Goal: Communication & Community: Answer question/provide support

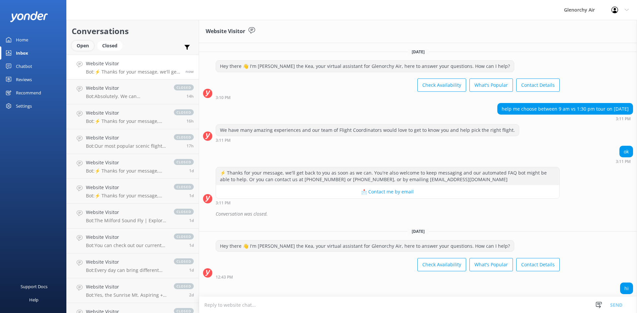
scroll to position [49, 0]
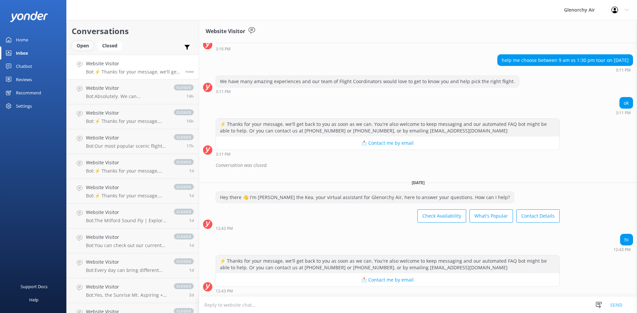
click at [85, 45] on div "Open" at bounding box center [83, 46] width 22 height 10
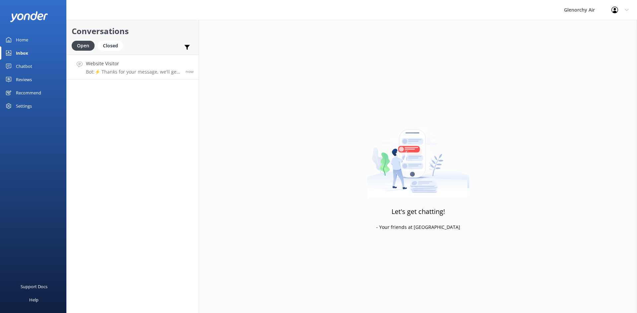
click at [118, 70] on p "Bot: ⚡ Thanks for your message, we'll get back to you as soon as we can. You're…" at bounding box center [133, 72] width 95 height 6
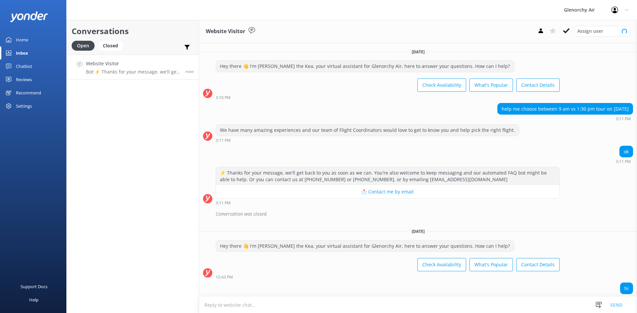
scroll to position [49, 0]
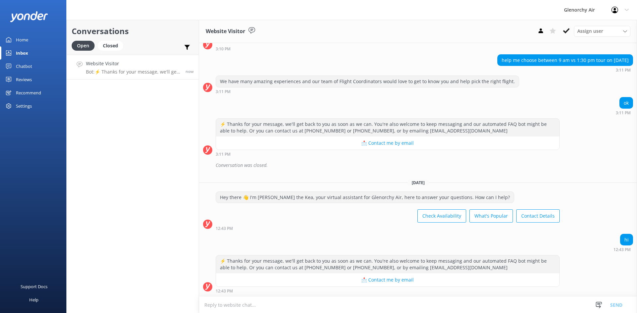
click at [396, 307] on textarea at bounding box center [418, 305] width 438 height 16
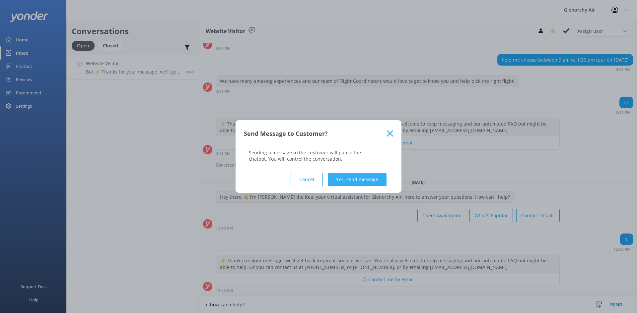
type textarea "hi how can i help?"
click at [357, 181] on button "Yes, send message" at bounding box center [357, 179] width 59 height 13
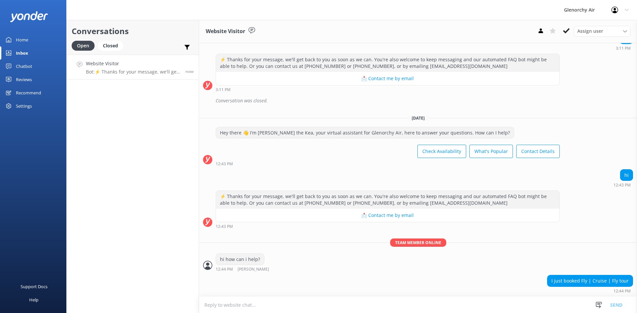
scroll to position [127, 0]
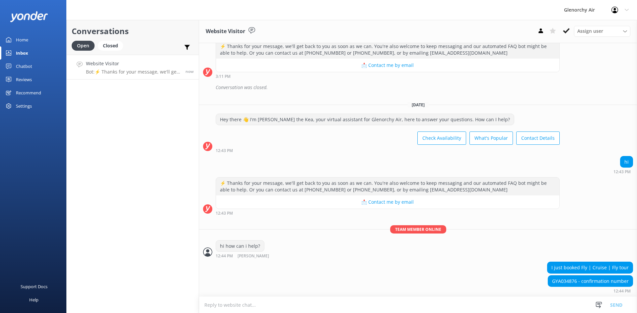
click at [561, 284] on div "GYA034876 - confirmation number" at bounding box center [590, 281] width 85 height 11
copy div "GYA034876"
click at [495, 281] on div "GYA034876 - confirmation number 12:44 PM" at bounding box center [418, 285] width 438 height 18
click at [467, 300] on textarea at bounding box center [418, 305] width 438 height 16
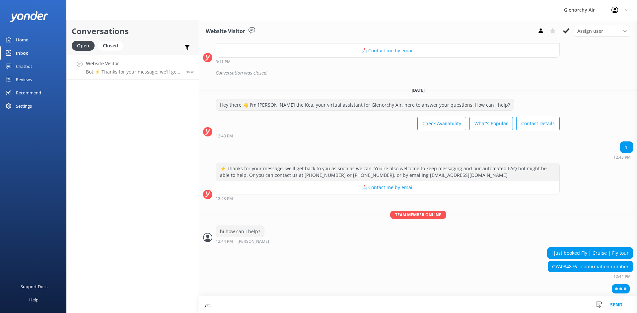
scroll to position [143, 0]
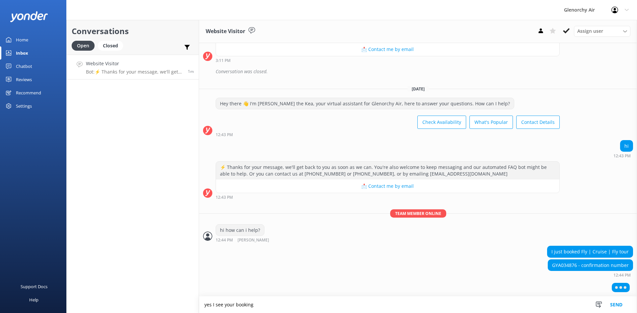
type textarea "yes I see your booking"
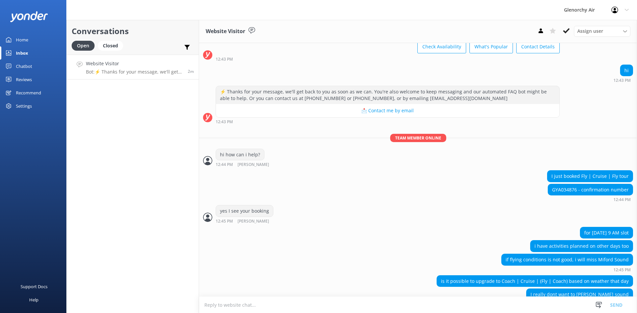
scroll to position [232, 0]
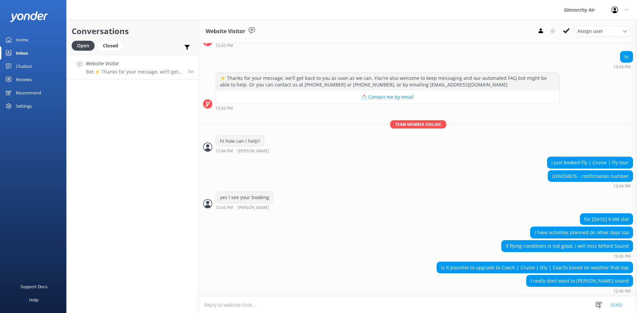
click at [521, 303] on textarea at bounding box center [418, 305] width 438 height 16
click at [251, 304] on textarea "Yes of course," at bounding box center [418, 305] width 438 height 17
click at [248, 301] on textarea "Yes of course," at bounding box center [418, 305] width 438 height 17
type textarea "Yes of course, bear with me one moment while I look at availability for [DATE]"
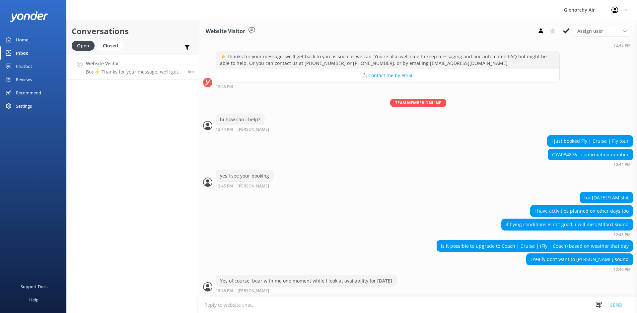
scroll to position [275, 0]
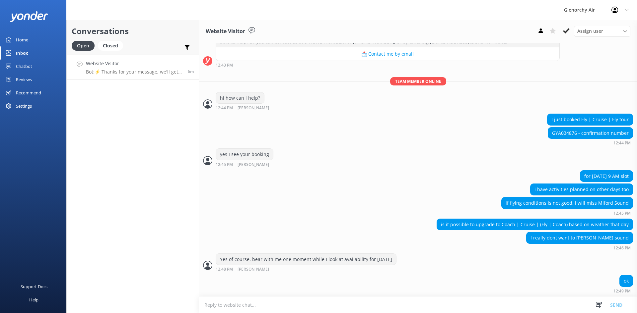
click at [256, 305] on textarea at bounding box center [418, 305] width 438 height 16
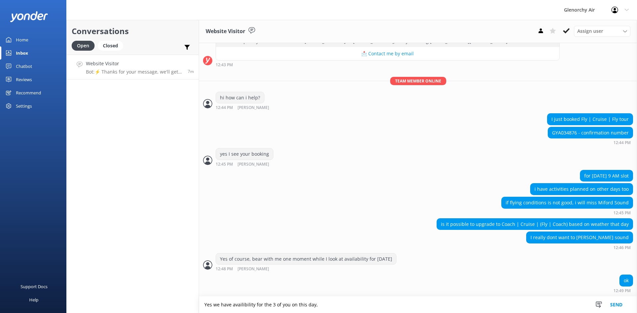
click at [338, 304] on textarea "Yes we have availibility for the 3 of you on this day," at bounding box center [418, 305] width 438 height 17
click at [553, 305] on textarea "Yes we have availibility for the 3 of you on this day, there is a slight price …" at bounding box center [418, 305] width 438 height 17
type textarea "Yes we have availibility for the 3 of you on this day, there is a slight price …"
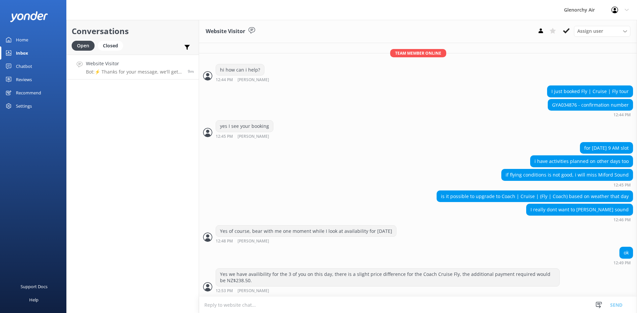
scroll to position [0, 0]
click at [553, 305] on textarea at bounding box center [418, 305] width 438 height 16
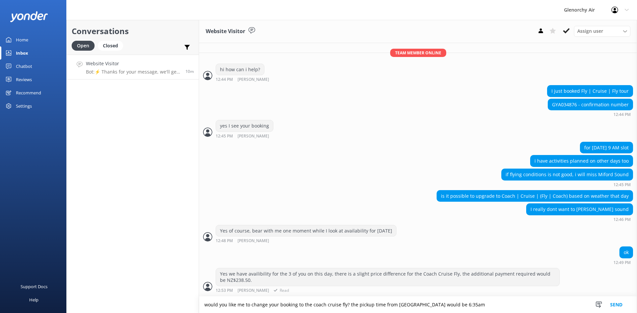
type textarea "would you like me to change your booking to the coach cruise fly? the pickup ti…"
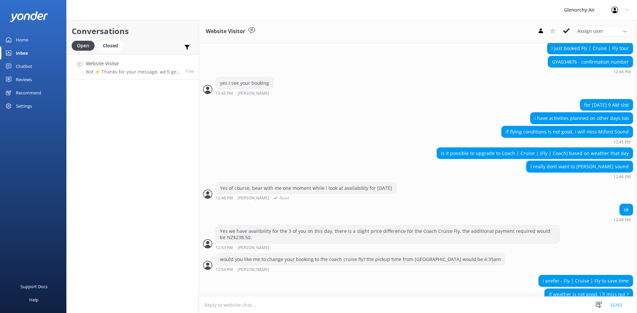
scroll to position [360, 0]
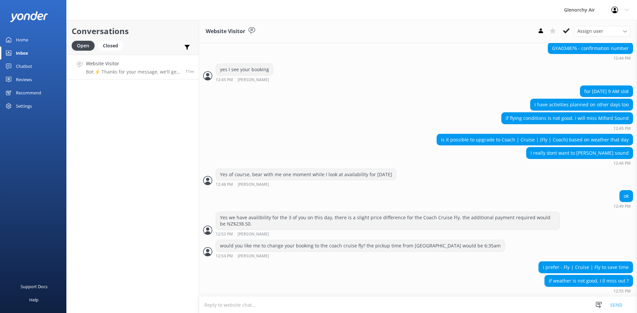
click at [445, 307] on textarea at bounding box center [418, 305] width 438 height 16
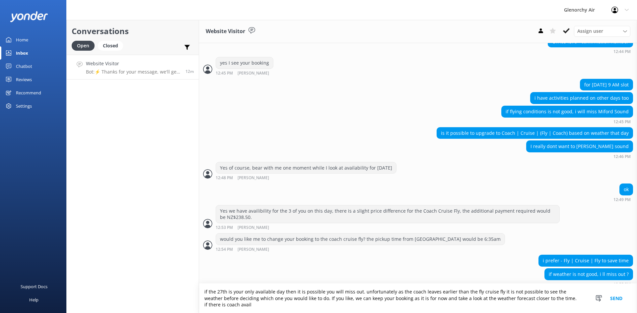
scroll to position [373, 0]
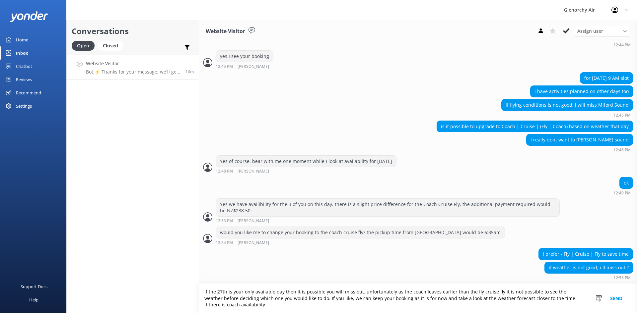
drag, startPoint x: 444, startPoint y: 307, endPoint x: 548, endPoint y: 301, distance: 103.7
click at [548, 301] on textarea "if the 27th is your only available day then it is possible you will miss out. u…" at bounding box center [418, 299] width 438 height 30
type textarea "if the 27th is your only available day then it is possible you will miss out. u…"
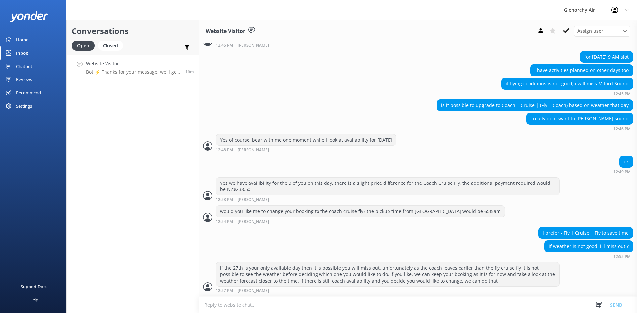
scroll to position [430, 0]
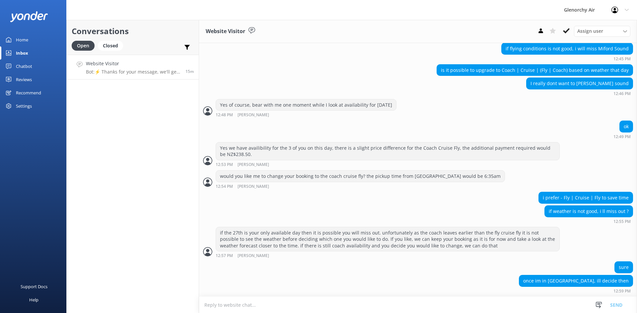
click at [497, 304] on textarea at bounding box center [418, 305] width 438 height 16
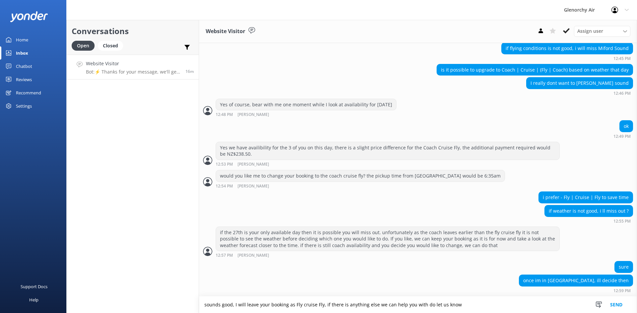
type textarea "sounds good, I will leave your booking as Fly cruise Fly, if there is anything …"
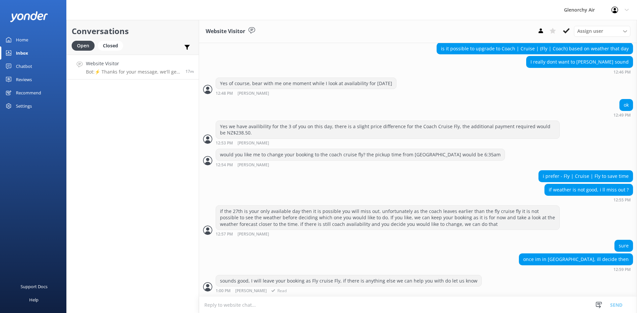
scroll to position [473, 0]
